Goal: Information Seeking & Learning: Learn about a topic

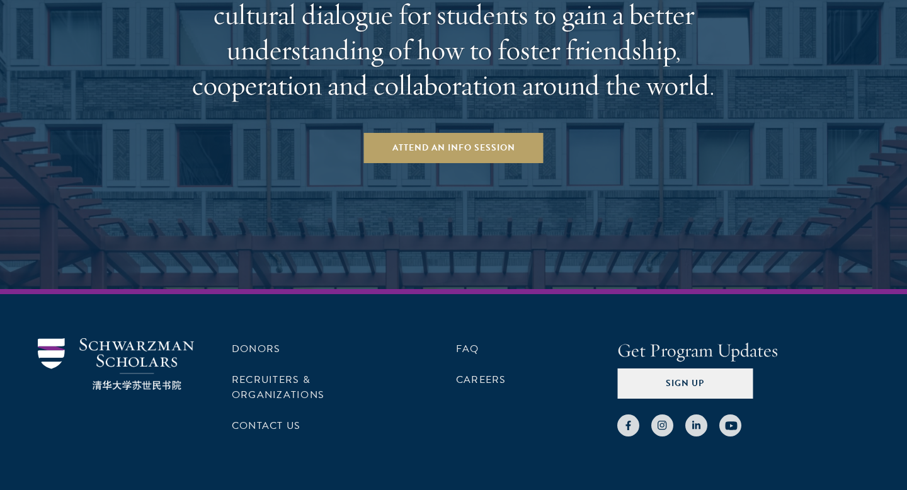
scroll to position [2190, 0]
click at [267, 353] on link "Donors" at bounding box center [256, 348] width 49 height 15
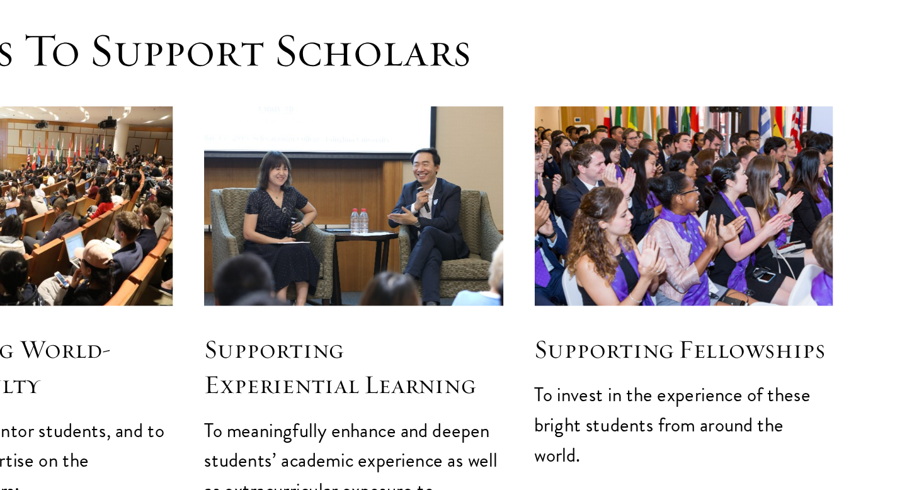
scroll to position [1485, 0]
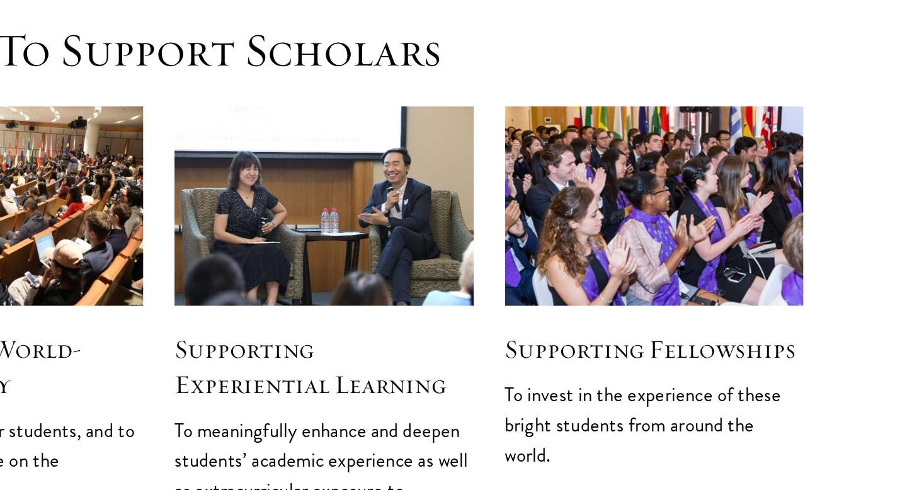
click at [705, 272] on div "Supporting Fellowships To invest in the experience of these bright students fro…" at bounding box center [754, 322] width 181 height 100
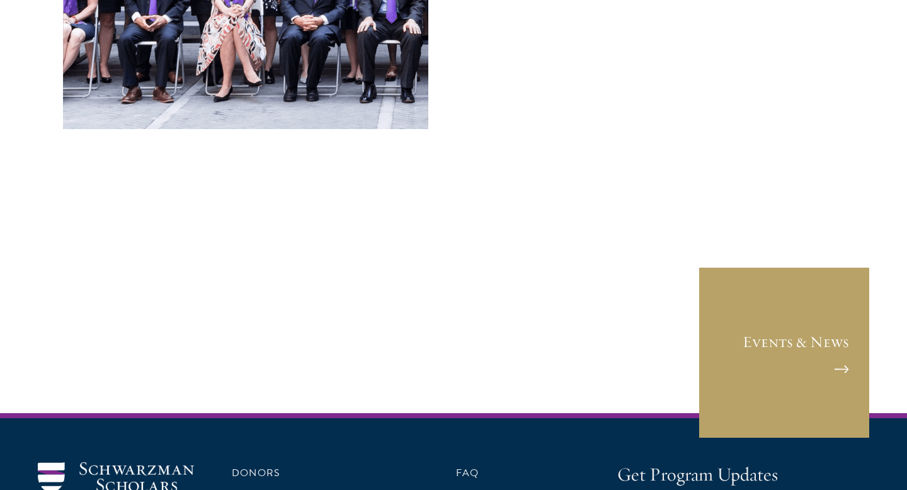
scroll to position [5227, 0]
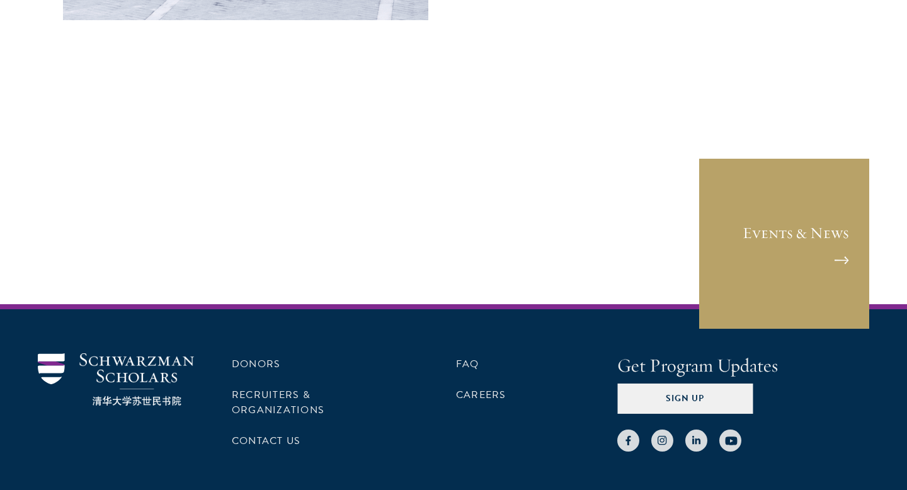
click at [657, 354] on h4 "Get Program Updates" at bounding box center [744, 366] width 252 height 25
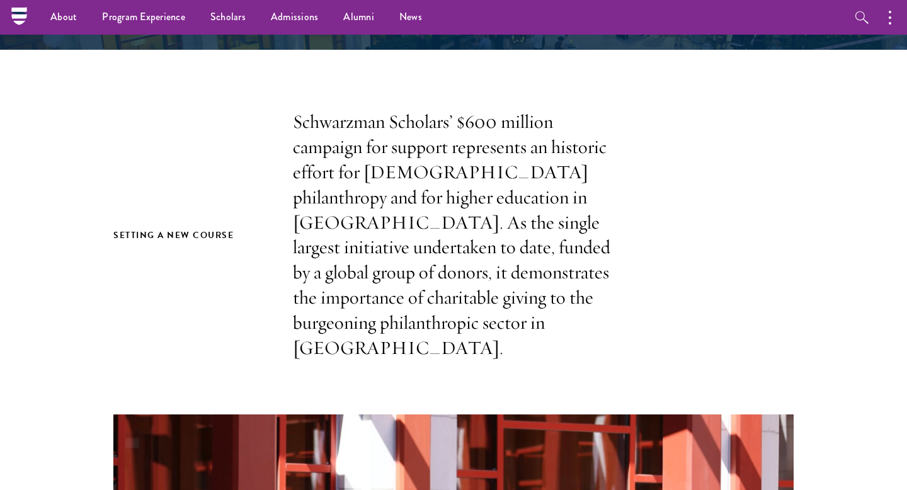
scroll to position [0, 0]
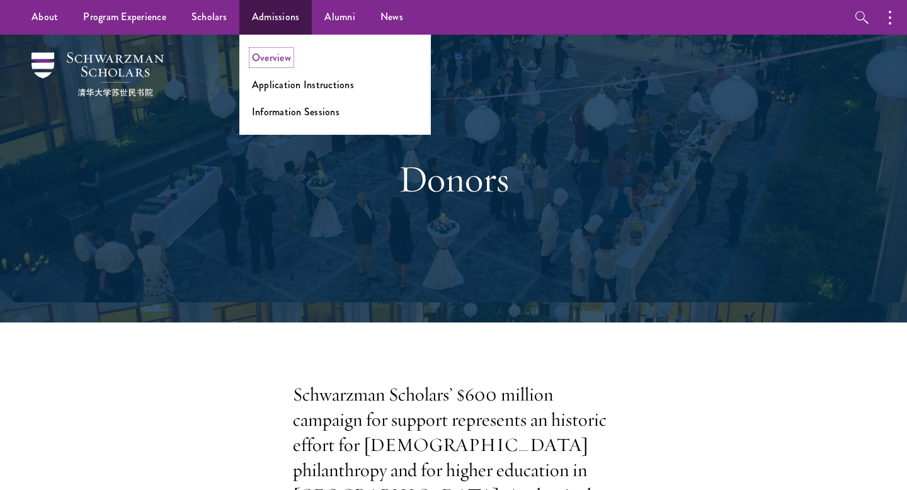
click at [277, 57] on link "Overview" at bounding box center [271, 57] width 39 height 14
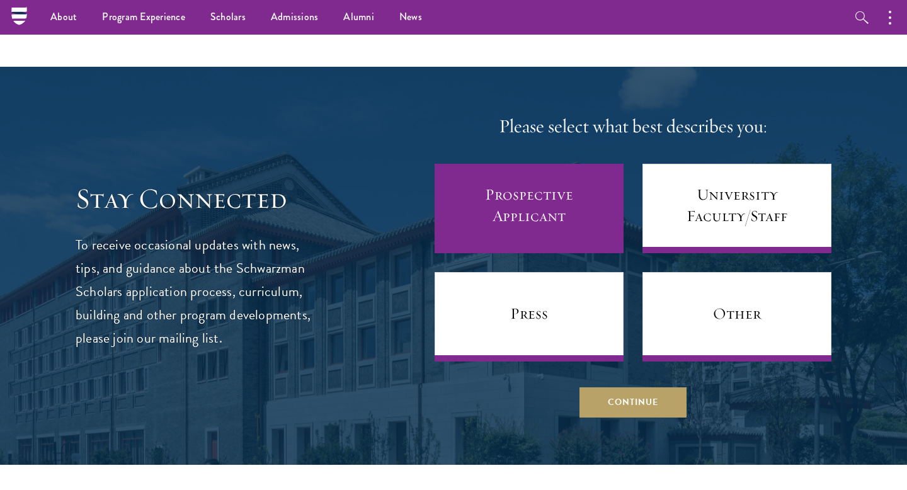
scroll to position [4900, 0]
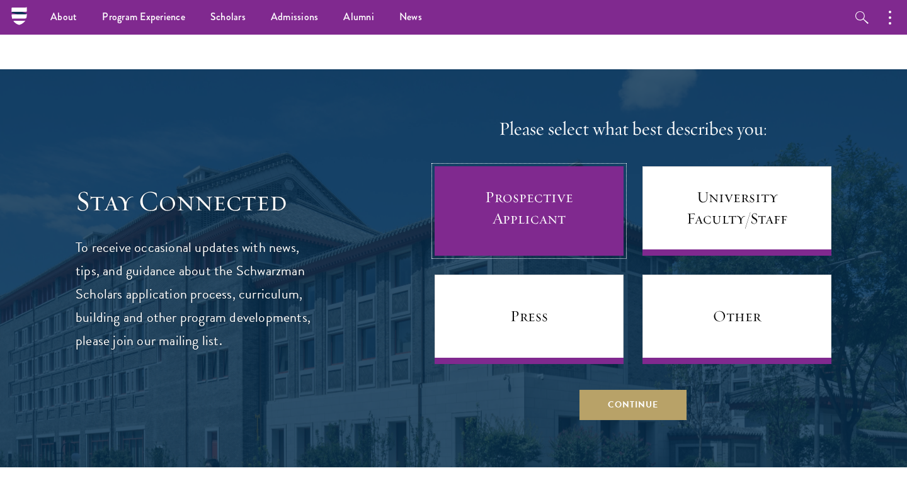
click at [543, 174] on link "Prospective Applicant" at bounding box center [529, 210] width 189 height 89
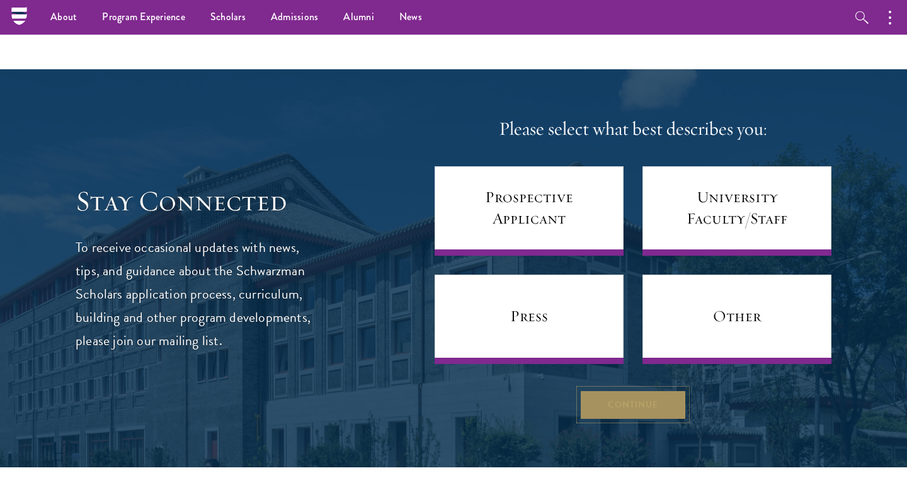
click at [592, 389] on button "Continue" at bounding box center [633, 404] width 107 height 30
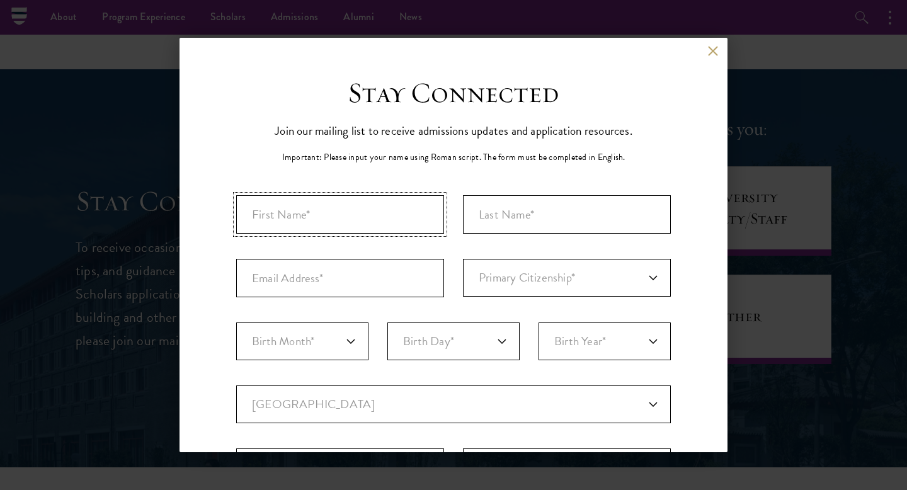
click at [431, 219] on input "First Name*" at bounding box center [340, 214] width 208 height 38
type input "Kinanthi"
type input "Dewi"
select select "ID"
type input "Semarang"
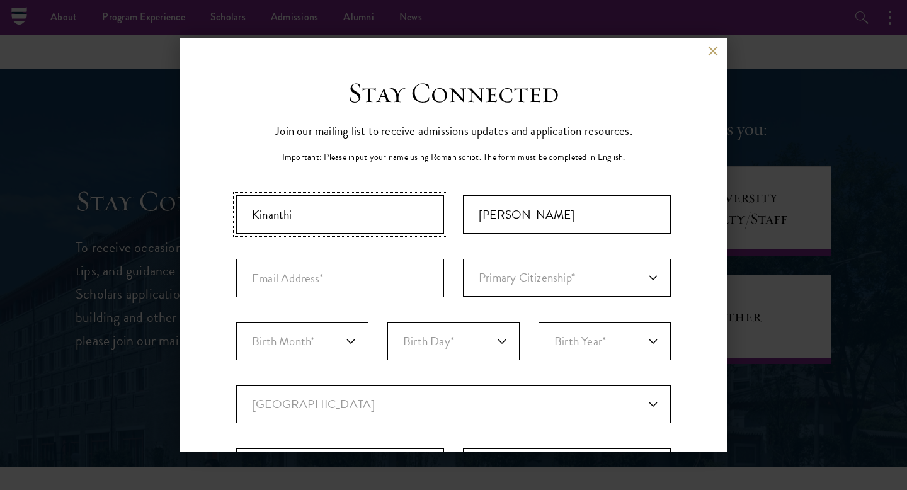
select select
click at [400, 271] on input "Email Address*" at bounding box center [340, 278] width 208 height 38
type input "kinanthiputro@gmail.com"
click at [486, 285] on select "Primary Citizenship* Afghanistan Aland Islands Albania Algeria Andorra Angola A…" at bounding box center [567, 278] width 208 height 38
select select "ID"
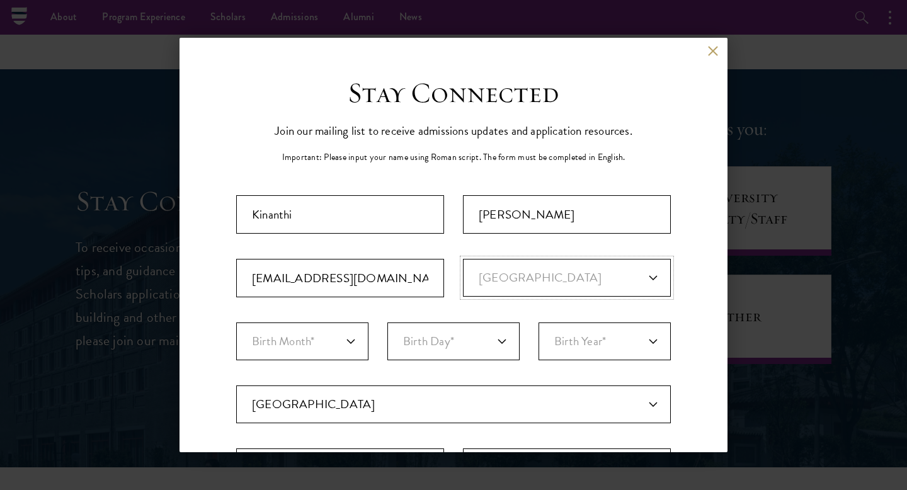
click at [463, 259] on select "Primary Citizenship* Afghanistan Aland Islands Albania Algeria Andorra Angola A…" at bounding box center [567, 278] width 208 height 38
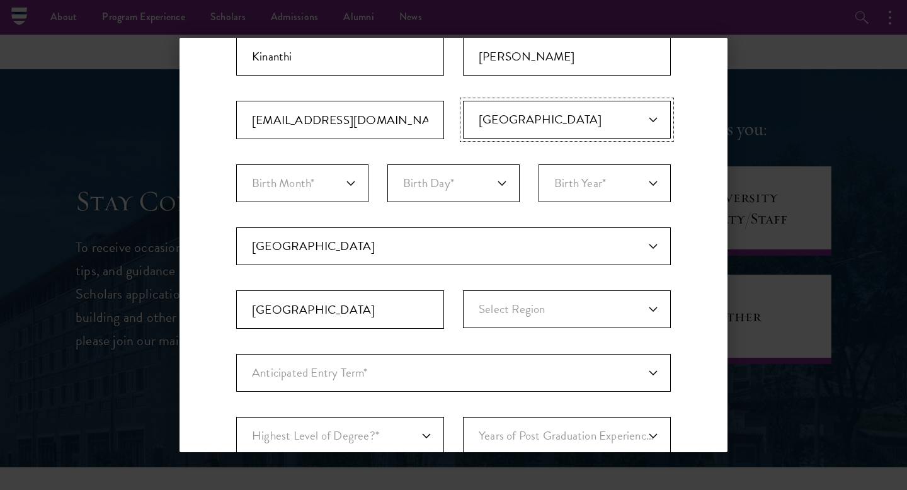
scroll to position [241, 0]
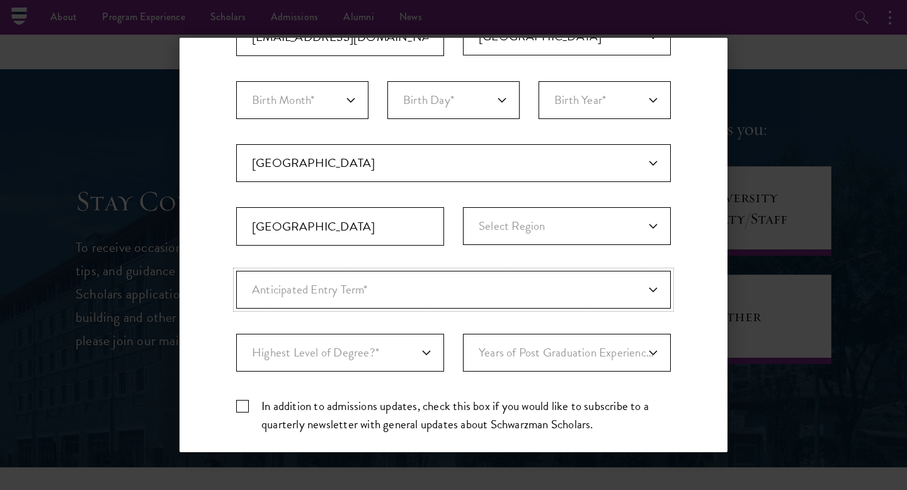
click at [353, 284] on select "Anticipated Entry Term* Just Exploring" at bounding box center [453, 290] width 435 height 38
select select "a6790467-ebe7-4045-a56a-66c1cae98076"
click at [236, 271] on select "Anticipated Entry Term* Just Exploring" at bounding box center [453, 290] width 435 height 38
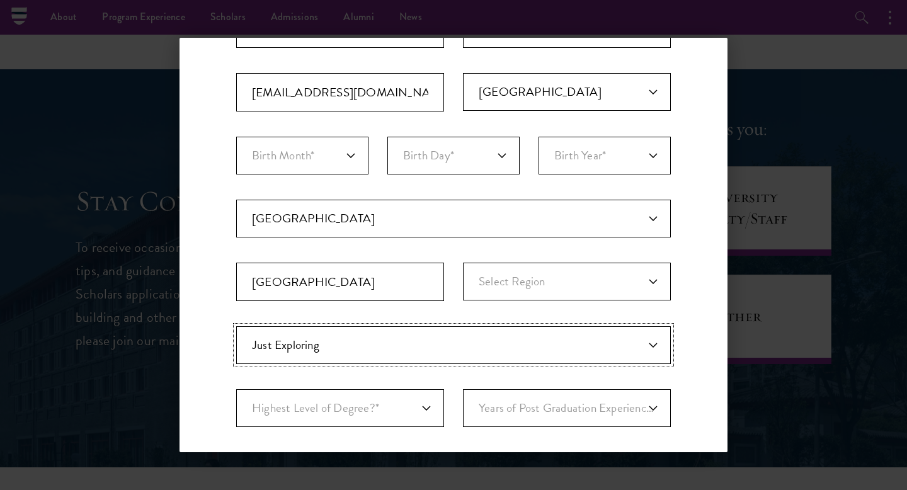
scroll to position [157, 0]
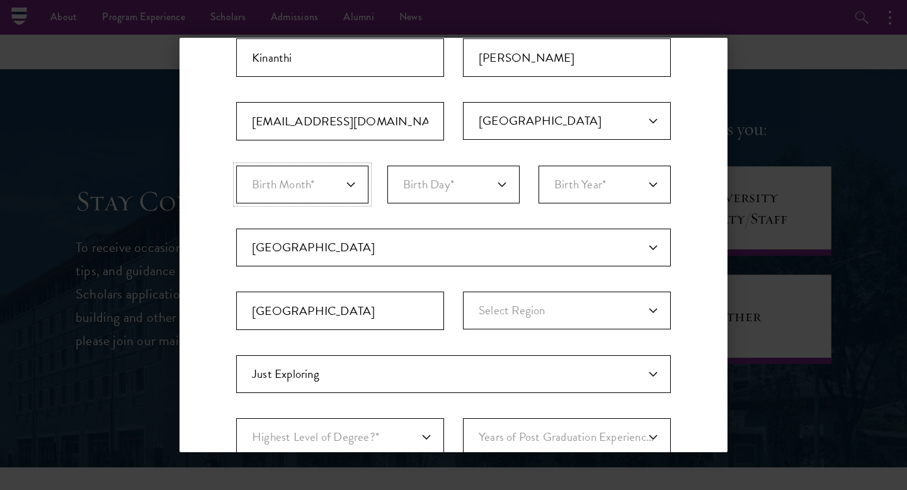
click at [348, 178] on select "Birth Month* January February March April May June July August September Octobe…" at bounding box center [302, 185] width 132 height 38
select select "03"
click at [236, 166] on select "Birth Month* January February March April May June July August September Octobe…" at bounding box center [302, 185] width 132 height 38
click at [459, 183] on select "Birth Day* 1 2 3 4 5 6 7 8 9 10 11 12 13 14 15 16 17 18 19 20 21 22 23 24 25 26…" at bounding box center [454, 185] width 132 height 38
select select "03"
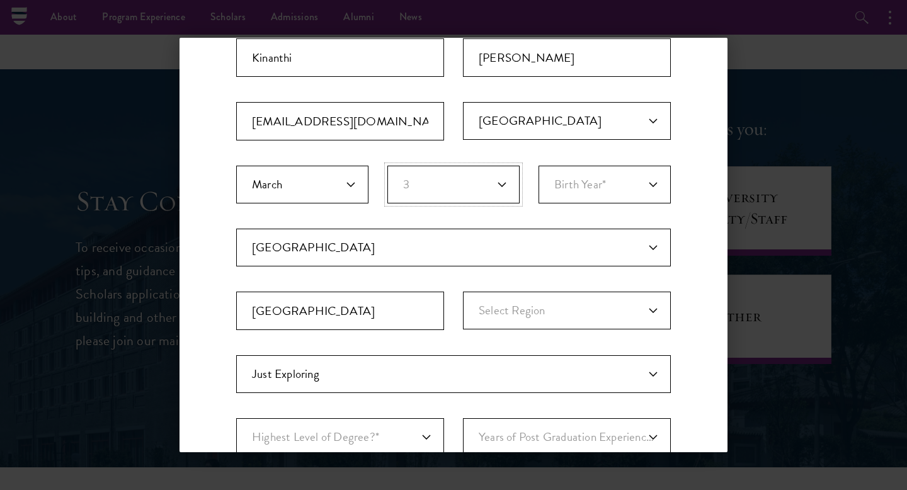
click at [388, 166] on select "Birth Day* 1 2 3 4 5 6 7 8 9 10 11 12 13 14 15 16 17 18 19 20 21 22 23 24 25 26…" at bounding box center [454, 185] width 132 height 38
click at [592, 196] on select "Birth Year* 2025 2024 2023 2022 2021 2020 2019 2018 2017 2016 2015 2014 2013 20…" at bounding box center [605, 185] width 132 height 38
select select "2008"
click at [539, 166] on select "Birth Year* 2025 2024 2023 2022 2021 2020 2019 2018 2017 2016 2015 2014 2013 20…" at bounding box center [605, 185] width 132 height 38
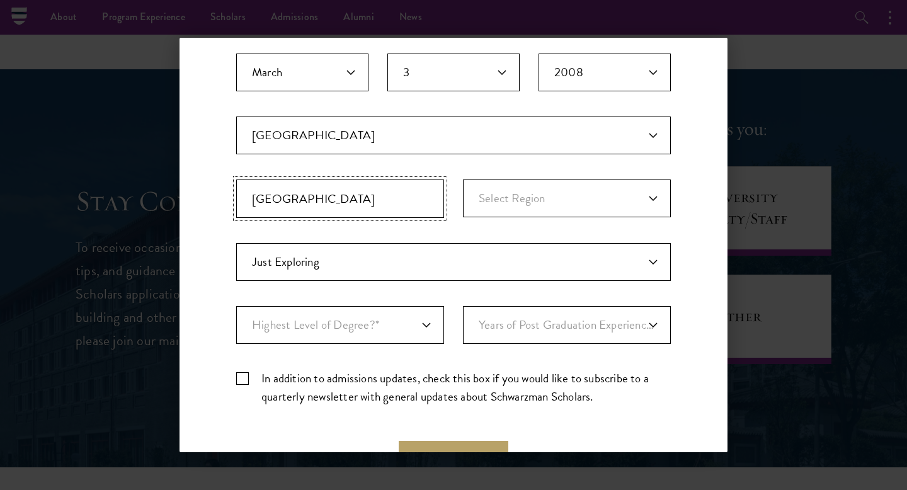
click at [363, 216] on input "Semarang" at bounding box center [340, 199] width 208 height 38
click at [432, 378] on label "In addition to admissions updates, check this box if you would like to subscrib…" at bounding box center [453, 387] width 435 height 37
click at [432, 377] on input "In addition to admissions updates, check this box if you would like to subscrib…" at bounding box center [453, 373] width 435 height 8
checkbox input "true"
click at [434, 326] on select "Highest Level of Degree?* PHD Bachelor's Master's Current Undergraduate Student" at bounding box center [340, 325] width 208 height 38
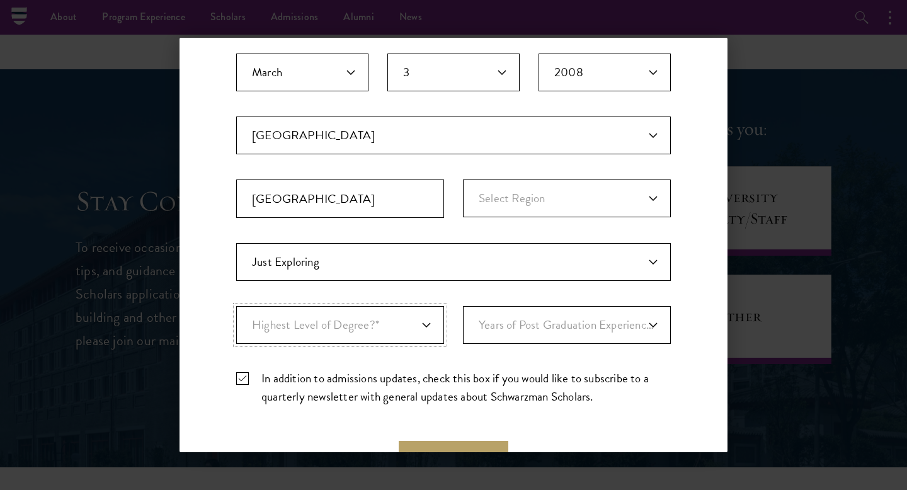
select select "baef124f-e103-44b1-8ca6-5d0669438e44"
click at [236, 306] on select "Highest Level of Degree?* PHD Bachelor's Master's Current Undergraduate Student" at bounding box center [340, 325] width 208 height 38
click at [500, 323] on select "Years of Post Graduation Experience?* 1 2 3 4 5 6 7 8 9 10" at bounding box center [567, 325] width 208 height 38
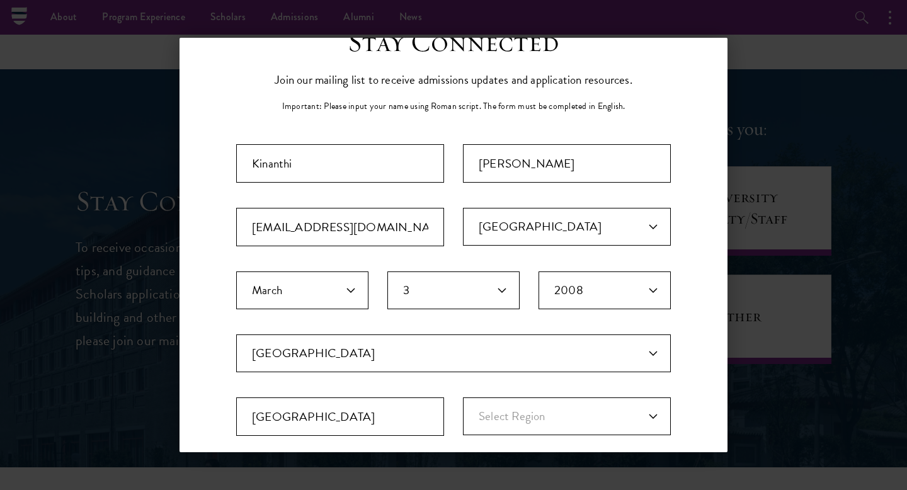
scroll to position [0, 0]
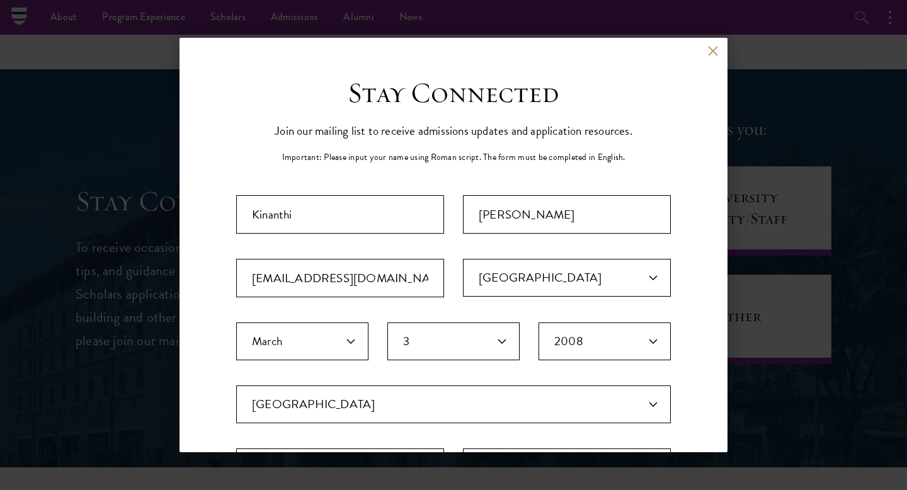
click at [705, 47] on div "Back" at bounding box center [454, 60] width 548 height 30
click at [713, 50] on button at bounding box center [713, 50] width 11 height 11
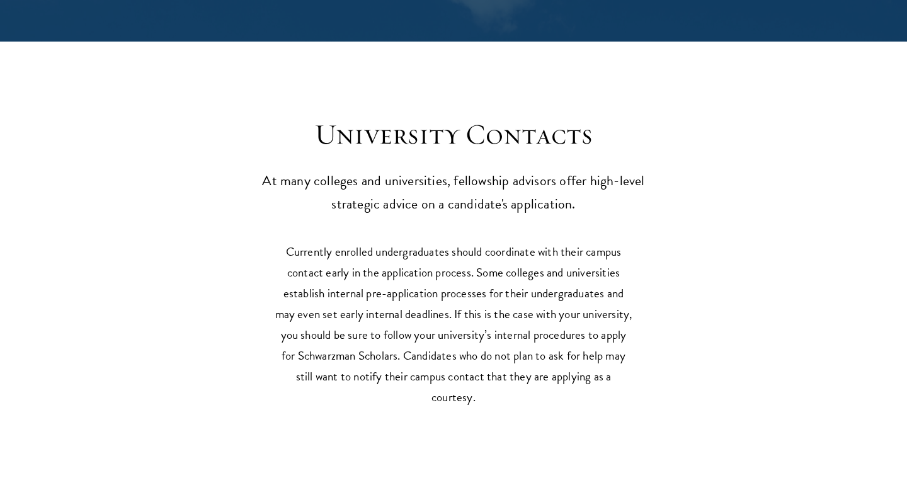
scroll to position [5409, 0]
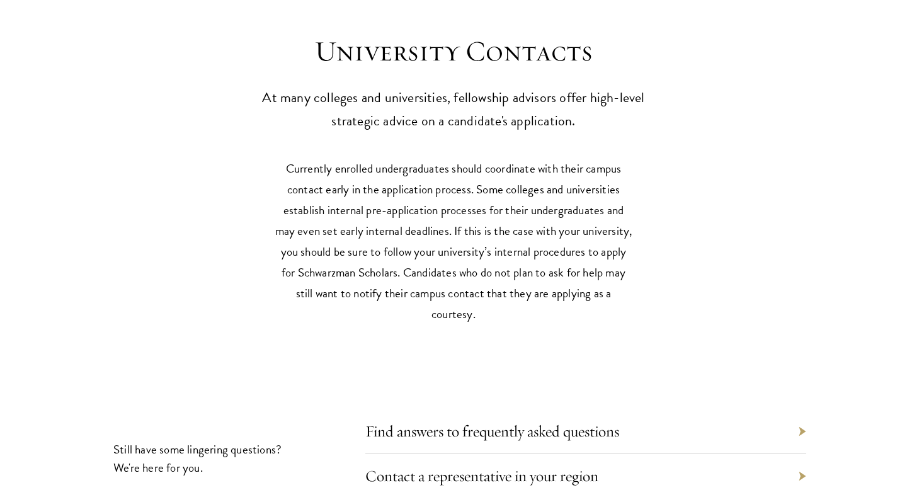
click at [567, 417] on div "Find answers to frequently asked questions" at bounding box center [585, 432] width 441 height 45
click at [784, 422] on div "Find answers to frequently asked questions" at bounding box center [585, 432] width 441 height 45
click at [790, 410] on div "Find answers to frequently asked questions" at bounding box center [585, 432] width 441 height 45
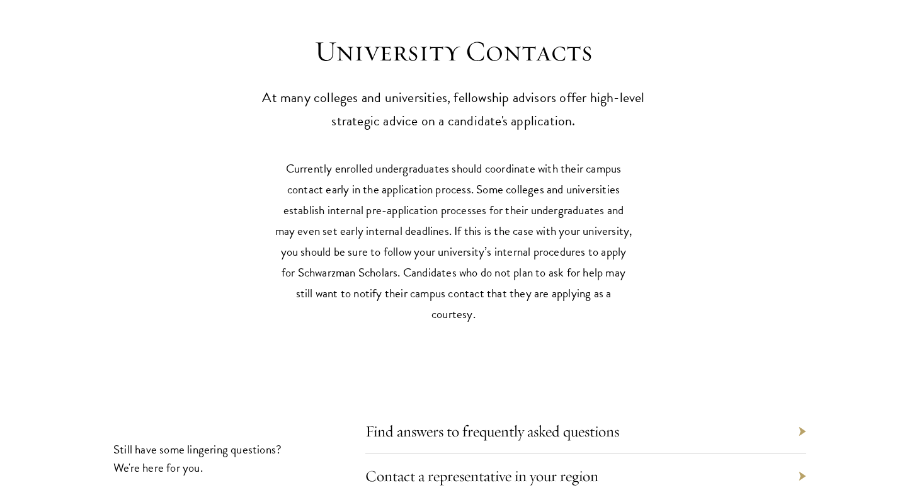
click at [799, 410] on div "Find answers to frequently asked questions" at bounding box center [585, 432] width 441 height 45
click at [798, 410] on div "Find answers to frequently asked questions" at bounding box center [585, 432] width 441 height 45
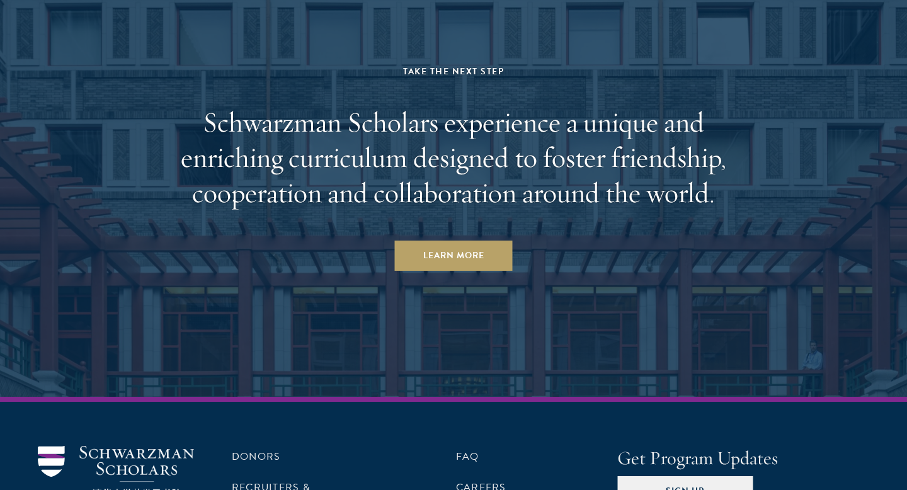
scroll to position [6049, 0]
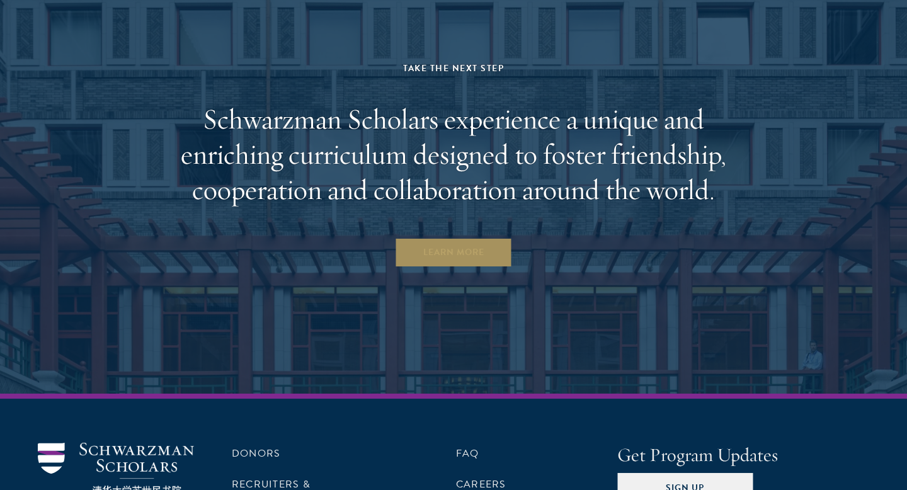
click at [440, 238] on link "Learn More" at bounding box center [454, 253] width 118 height 30
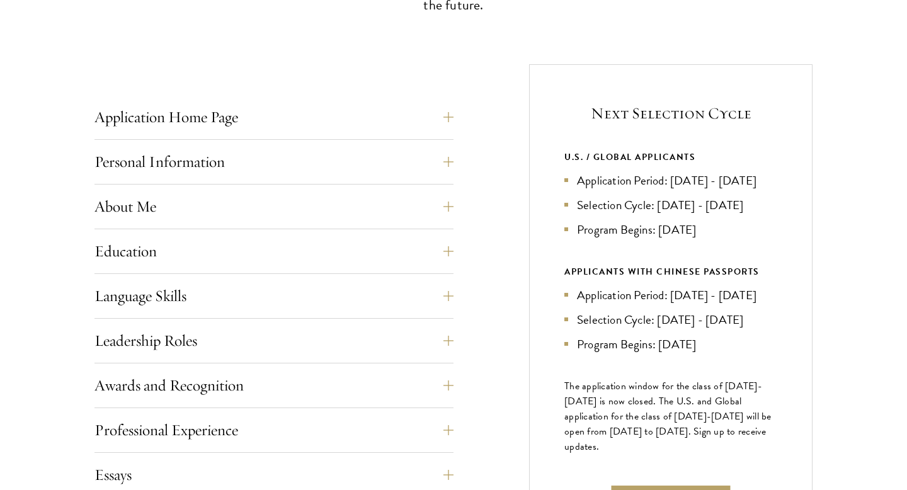
scroll to position [447, 0]
click at [404, 200] on button "About Me" at bounding box center [283, 205] width 359 height 30
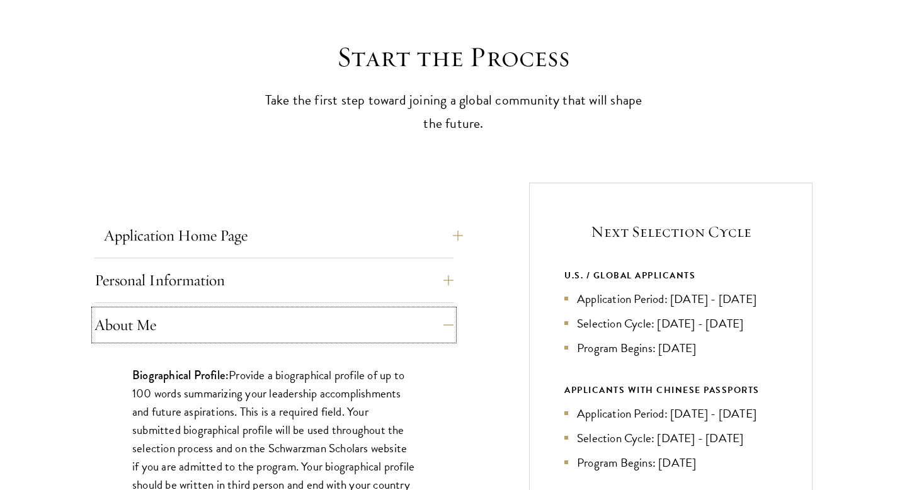
scroll to position [360, 0]
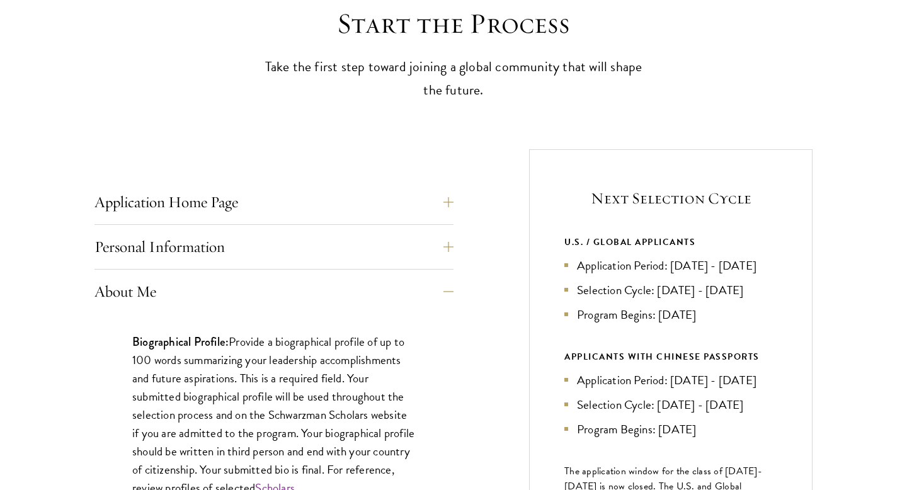
click at [391, 393] on p "Biographical Profile: Provide a biographical profile of up to 100 words summari…" at bounding box center [274, 415] width 284 height 165
click at [447, 290] on button "About Me" at bounding box center [283, 292] width 359 height 30
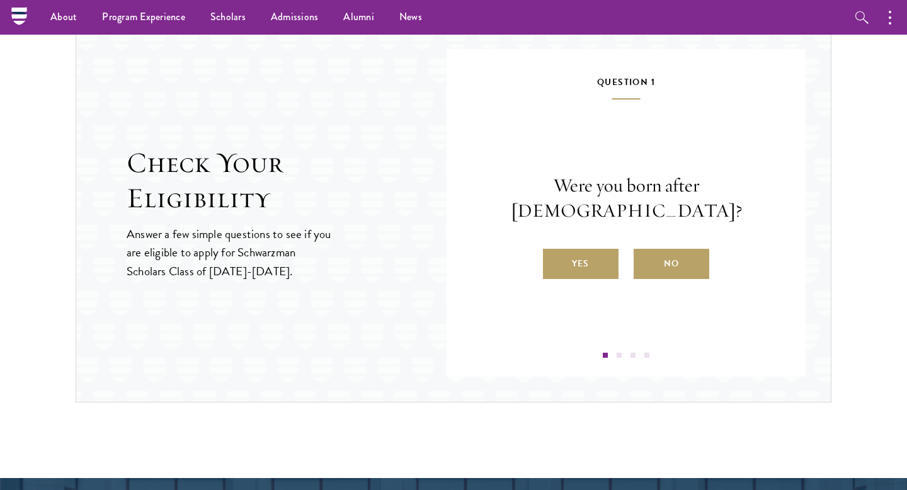
scroll to position [1308, 0]
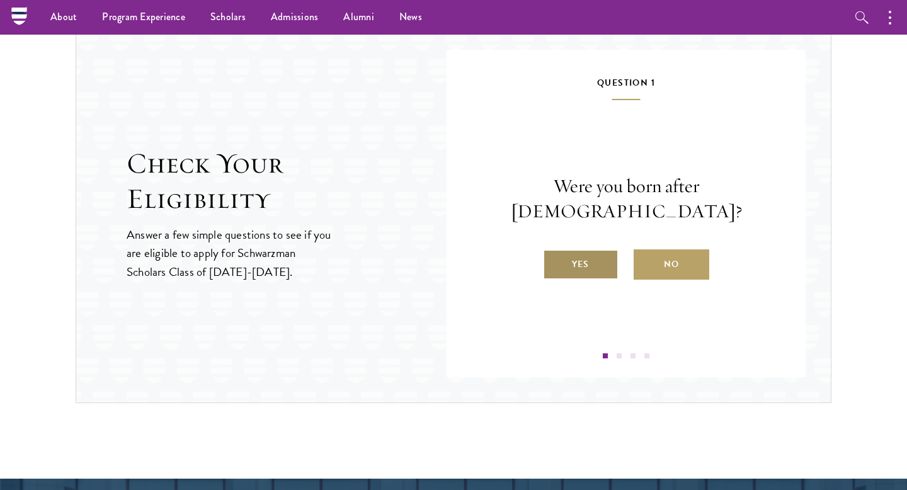
click at [576, 250] on label "Yes" at bounding box center [581, 265] width 76 height 30
click at [555, 251] on input "Yes" at bounding box center [548, 256] width 11 height 11
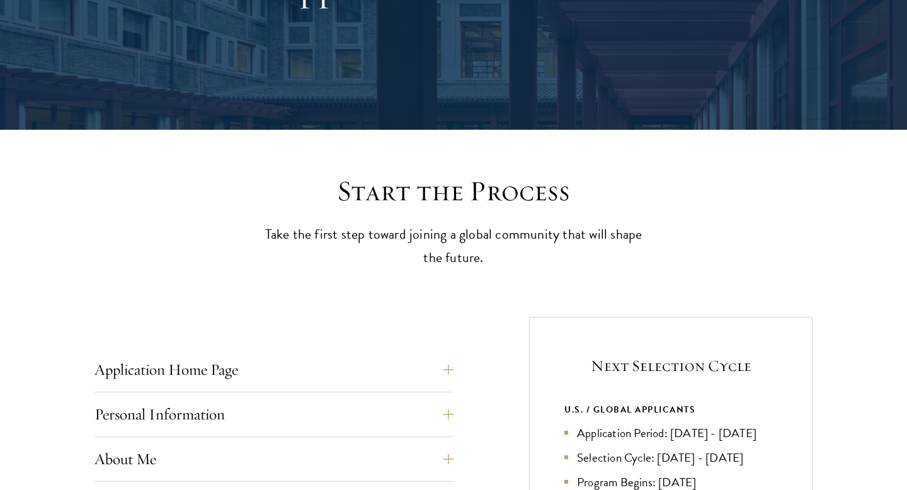
scroll to position [0, 0]
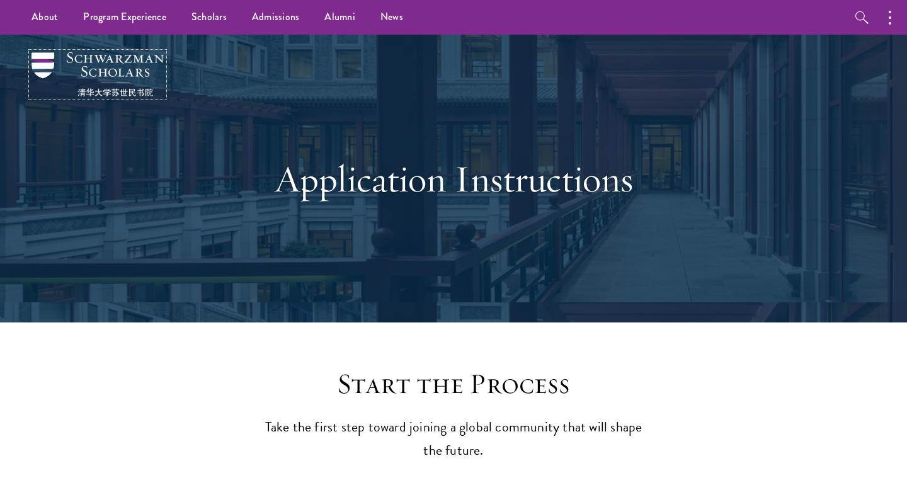
click at [151, 75] on img at bounding box center [98, 74] width 132 height 44
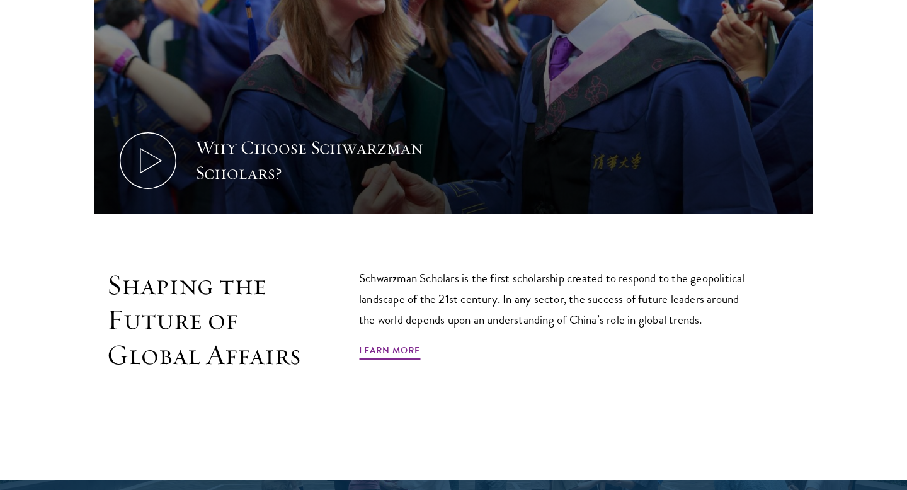
scroll to position [621, 0]
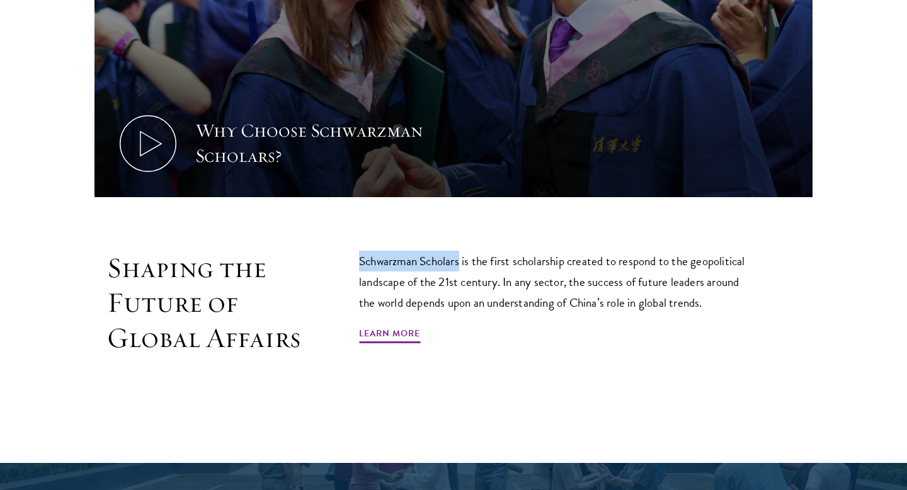
drag, startPoint x: 357, startPoint y: 258, endPoint x: 462, endPoint y: 262, distance: 105.3
click at [462, 262] on div "Shaping the Future of Global Affairs Schwarzman Scholars is the first scholarsh…" at bounding box center [454, 332] width 718 height 162
copy p "Schwarzman Scholars"
